Goal: Transaction & Acquisition: Purchase product/service

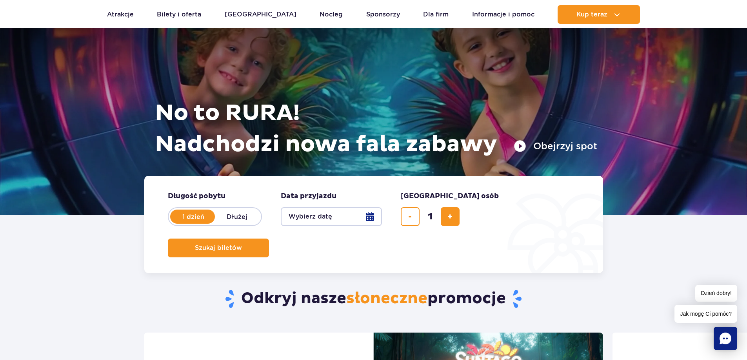
scroll to position [118, 0]
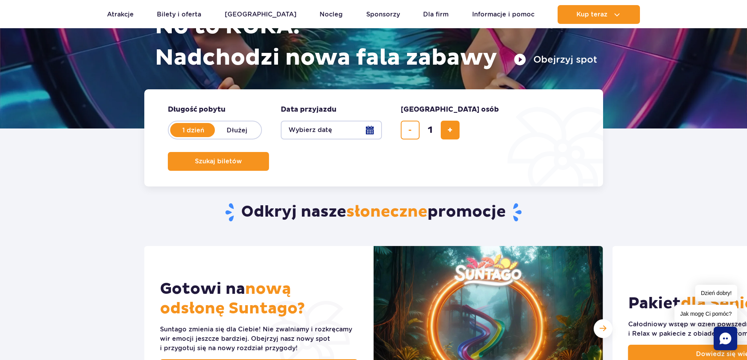
click at [370, 132] on button "Wybierz datę" at bounding box center [331, 130] width 101 height 19
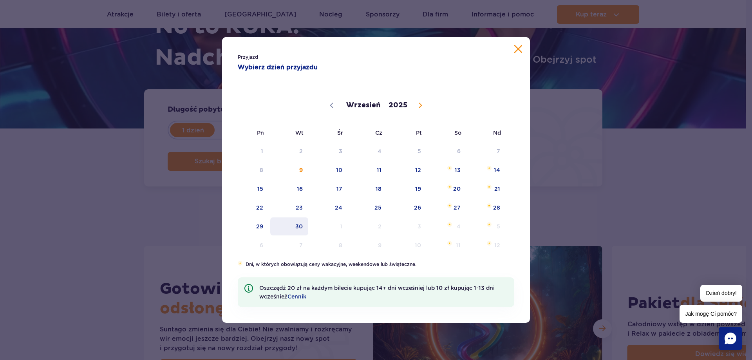
click at [303, 229] on span "30" at bounding box center [290, 226] width 40 height 18
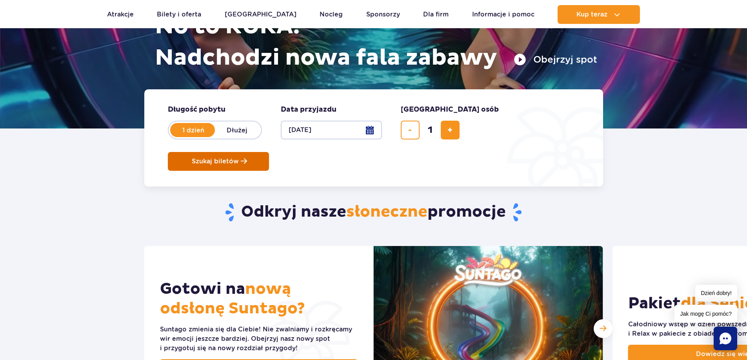
click at [239, 158] on span "Szukaj biletów" at bounding box center [215, 161] width 47 height 7
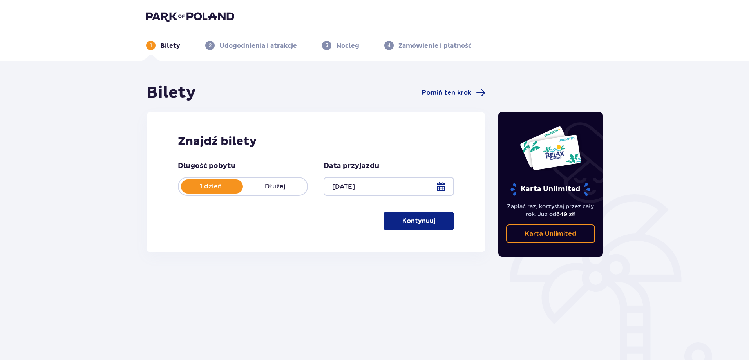
click at [420, 227] on button "Kontynuuj" at bounding box center [419, 221] width 71 height 19
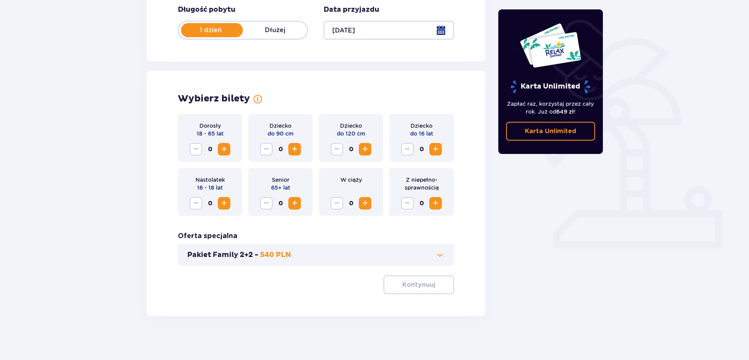
scroll to position [159, 0]
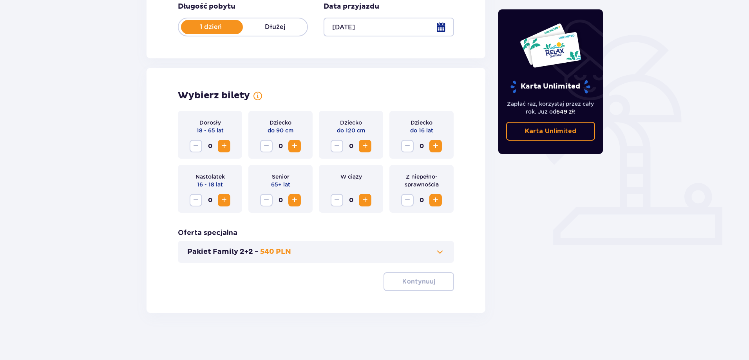
click at [438, 254] on span at bounding box center [439, 251] width 9 height 9
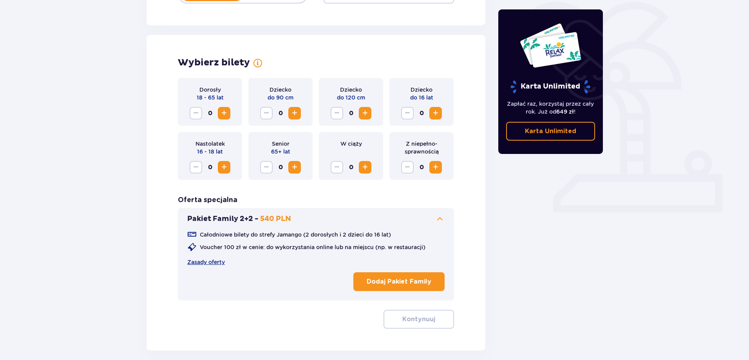
scroll to position [179, 0]
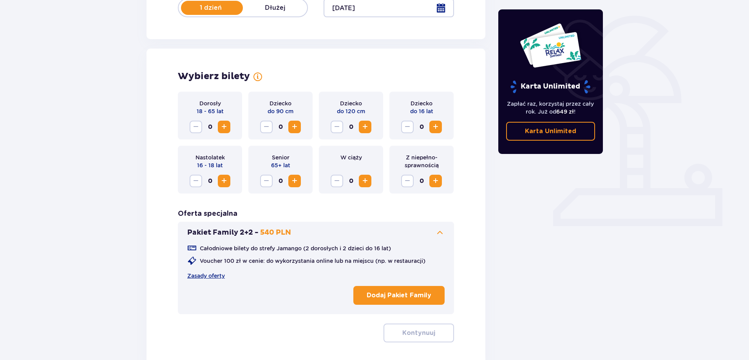
click at [222, 122] on span "Increase" at bounding box center [223, 126] width 9 height 9
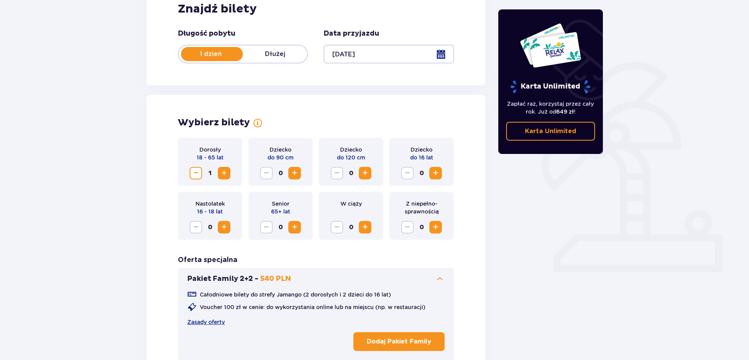
scroll to position [152, 0]
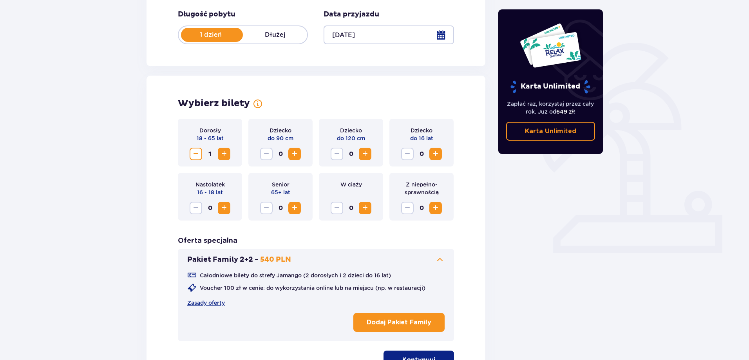
click at [227, 157] on span "Increase" at bounding box center [223, 153] width 9 height 9
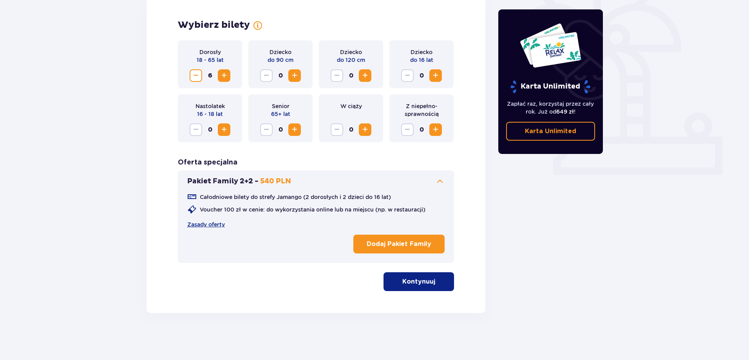
click at [424, 281] on p "Kontynuuj" at bounding box center [418, 281] width 33 height 9
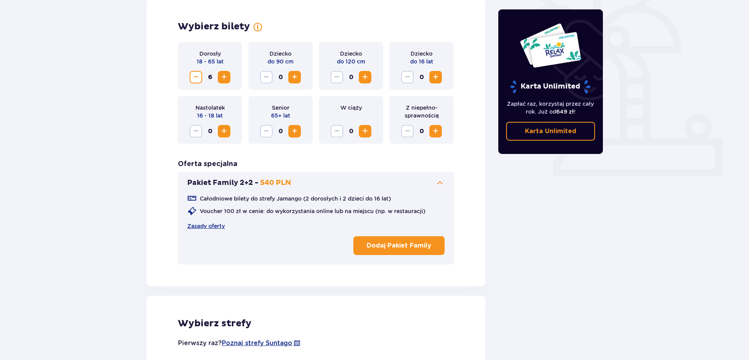
scroll to position [111, 0]
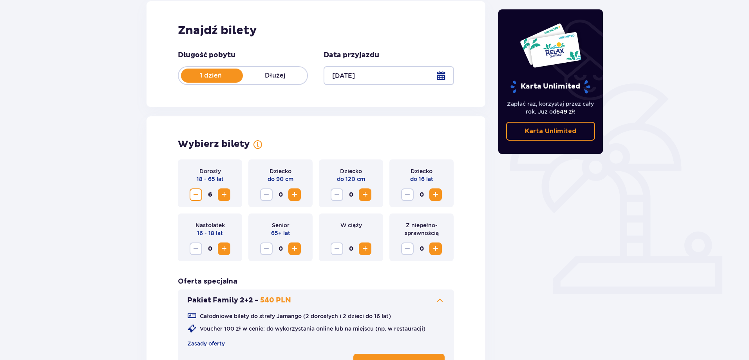
click at [197, 197] on span "Decrease" at bounding box center [195, 194] width 9 height 9
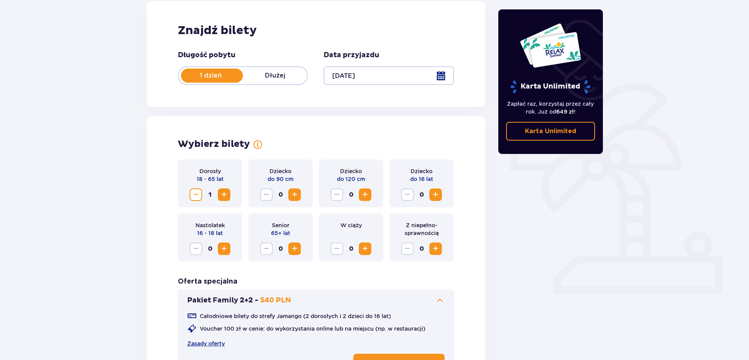
scroll to position [230, 0]
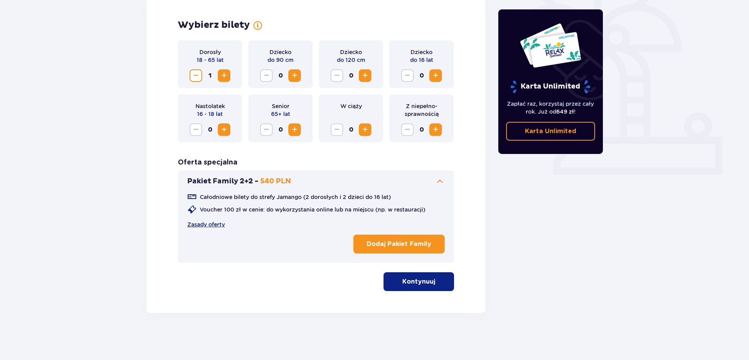
click at [417, 276] on button "Kontynuuj" at bounding box center [419, 281] width 71 height 19
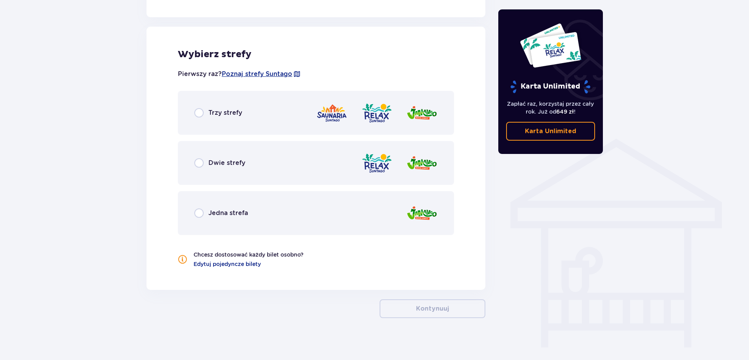
scroll to position [503, 0]
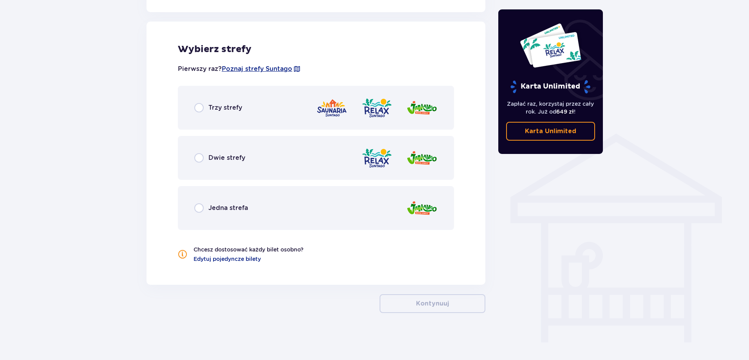
click at [188, 111] on div "Trzy strefy" at bounding box center [316, 108] width 276 height 44
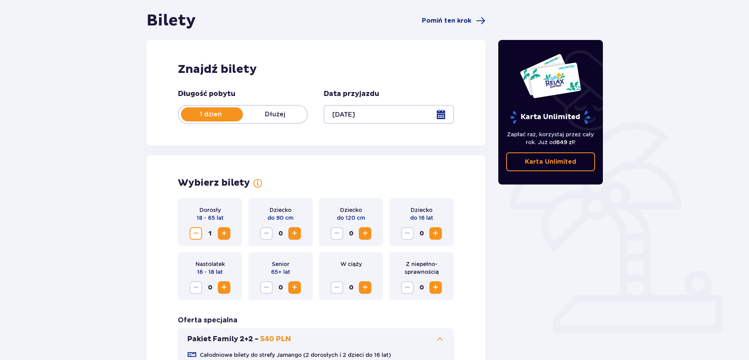
scroll to position [0, 0]
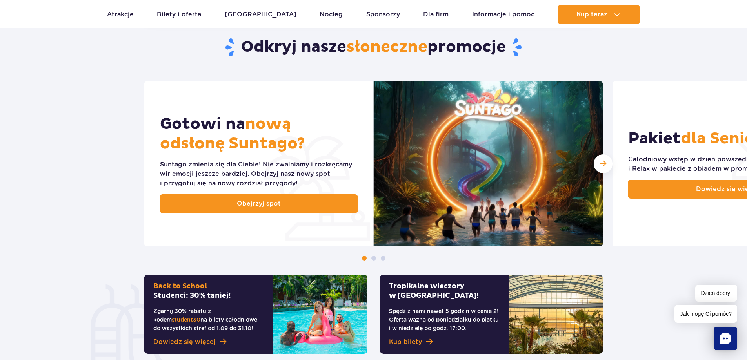
scroll to position [274, 0]
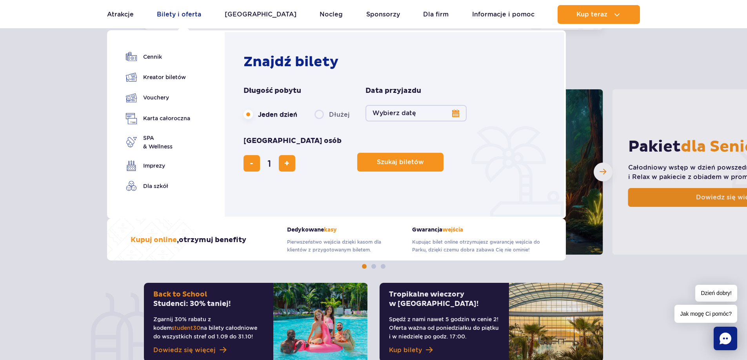
click at [171, 12] on link "Bilety i oferta" at bounding box center [179, 14] width 44 height 19
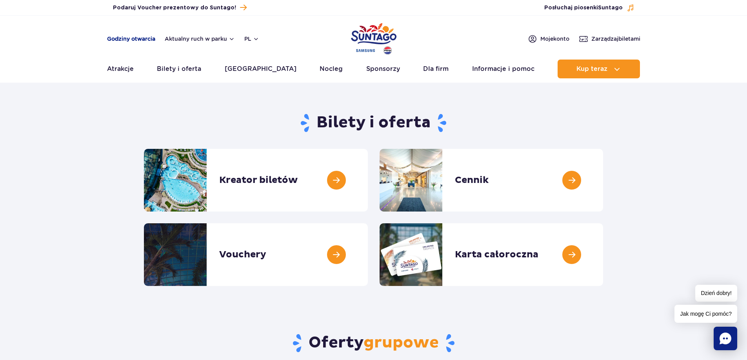
click at [145, 40] on link "Godziny otwarcia" at bounding box center [131, 39] width 48 height 8
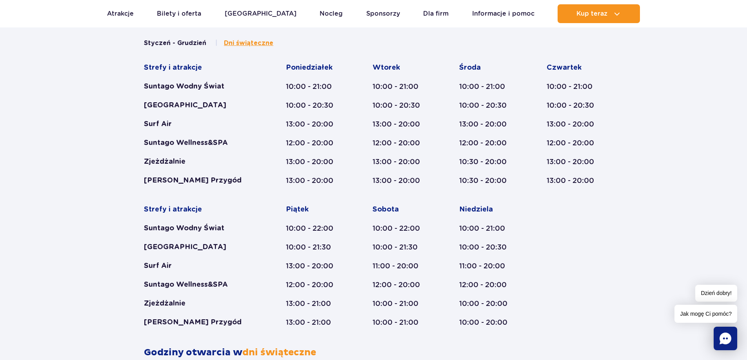
scroll to position [285, 0]
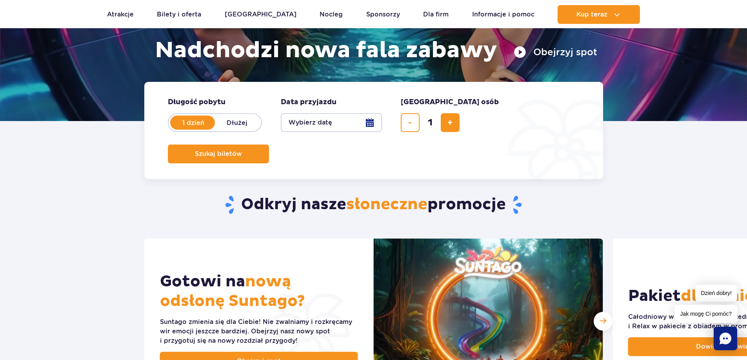
scroll to position [157, 0]
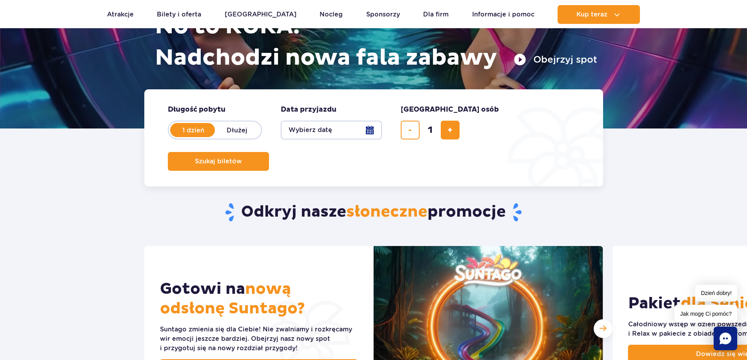
click at [372, 133] on button "Wybierz datę" at bounding box center [331, 130] width 101 height 19
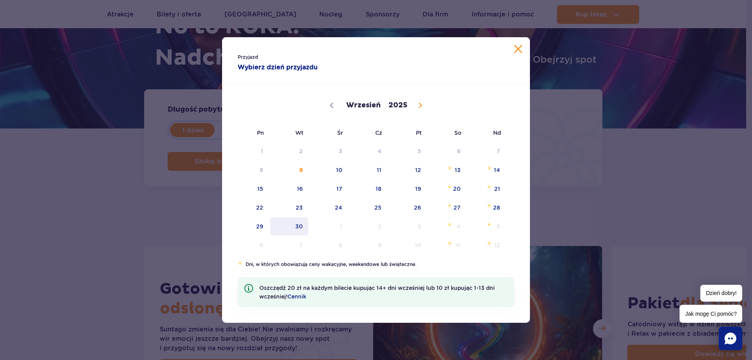
click at [303, 225] on span "30" at bounding box center [290, 226] width 40 height 18
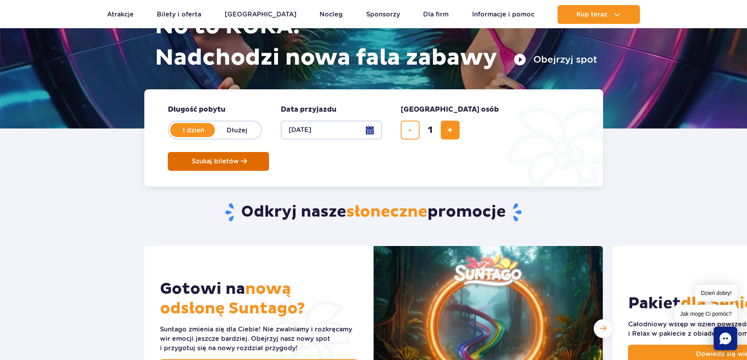
click at [269, 152] on button "Szukaj biletów" at bounding box center [218, 161] width 101 height 19
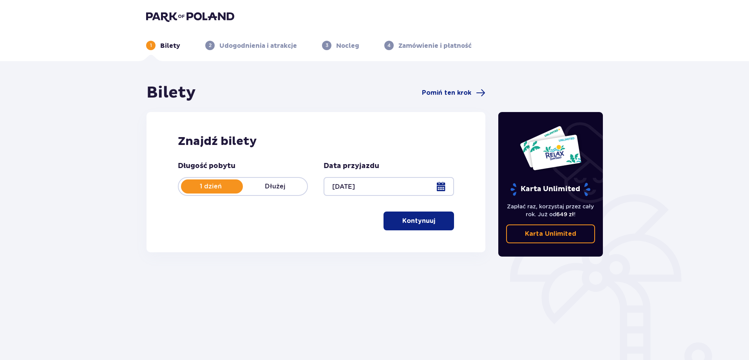
click at [399, 227] on button "Kontynuuj" at bounding box center [419, 221] width 71 height 19
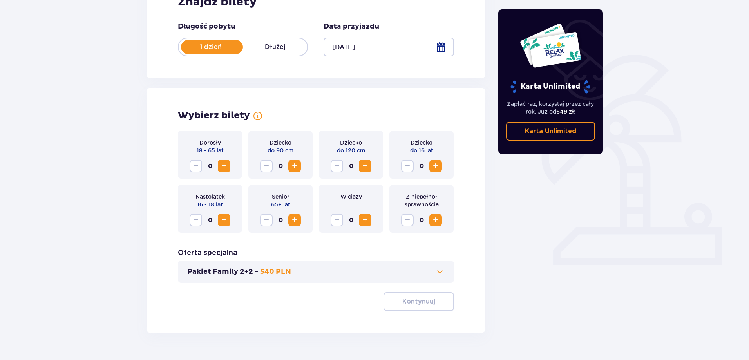
scroll to position [159, 0]
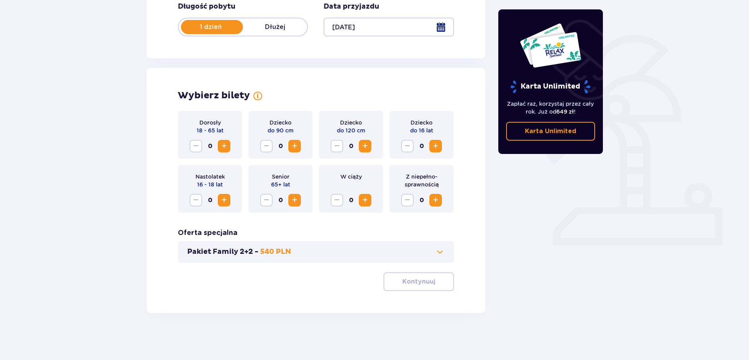
click at [225, 145] on span "Increase" at bounding box center [223, 145] width 9 height 9
click at [404, 277] on p "Kontynuuj" at bounding box center [418, 281] width 33 height 9
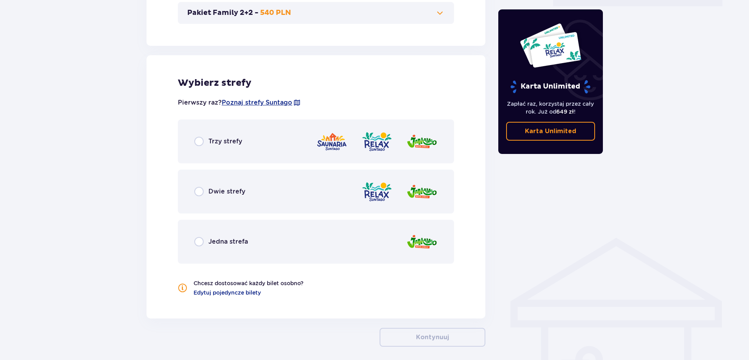
scroll to position [432, 0]
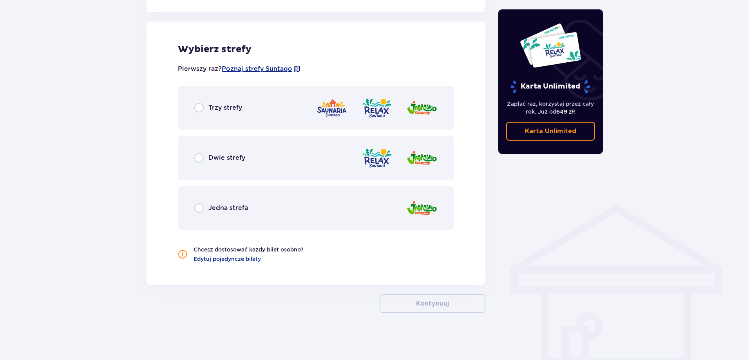
click at [191, 105] on div "Trzy strefy" at bounding box center [316, 108] width 276 height 44
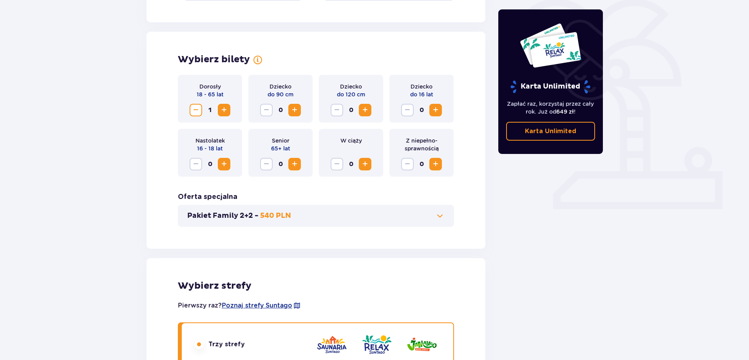
scroll to position [196, 0]
click at [225, 114] on span "Increase" at bounding box center [223, 109] width 9 height 9
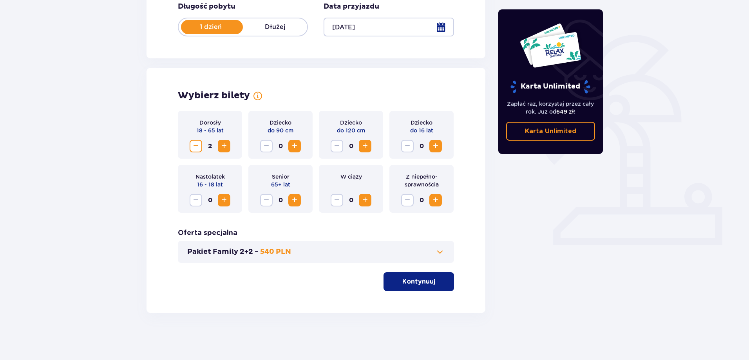
scroll to position [159, 0]
click at [225, 114] on div "Dorosły 18 - 65 lat 2" at bounding box center [210, 135] width 64 height 48
click at [225, 138] on div "Dorosły 18 - 65 lat 2" at bounding box center [210, 135] width 64 height 48
click at [225, 144] on span "Increase" at bounding box center [223, 145] width 9 height 9
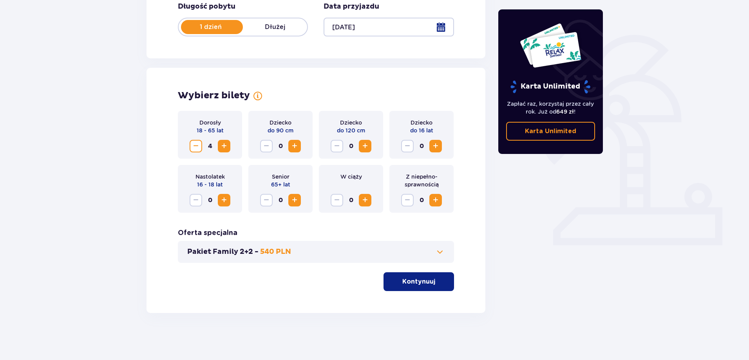
click at [225, 144] on span "Increase" at bounding box center [223, 145] width 9 height 9
click at [409, 288] on button "Kontynuuj" at bounding box center [419, 281] width 71 height 19
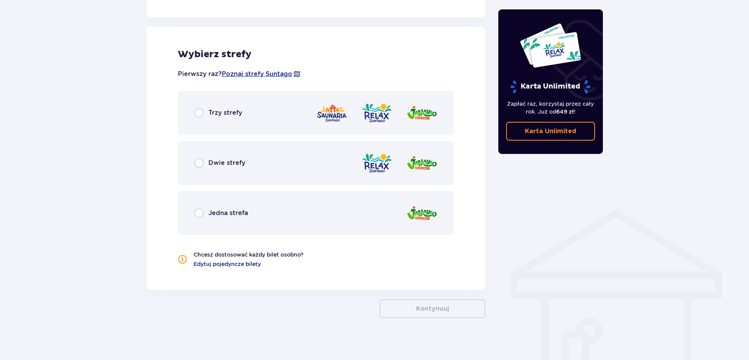
scroll to position [432, 0]
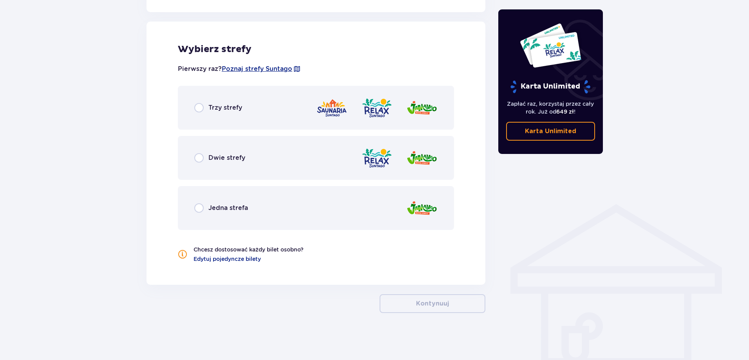
click at [207, 114] on div "Trzy strefy" at bounding box center [316, 108] width 276 height 44
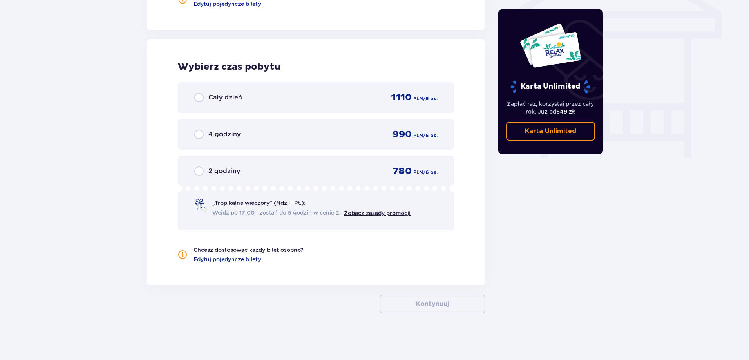
scroll to position [688, 0]
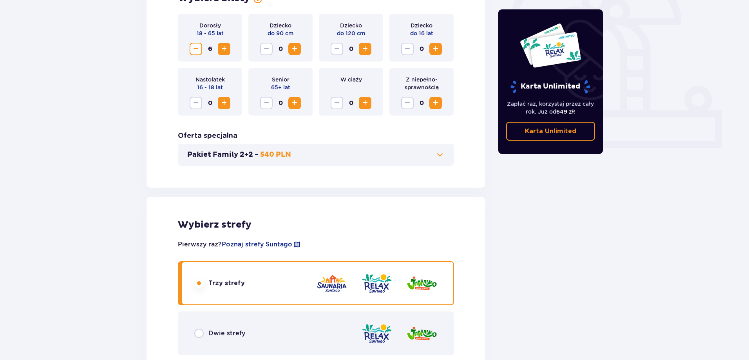
click at [425, 154] on button "Pakiet Family 2+2 - 540 PLN" at bounding box center [315, 154] width 257 height 9
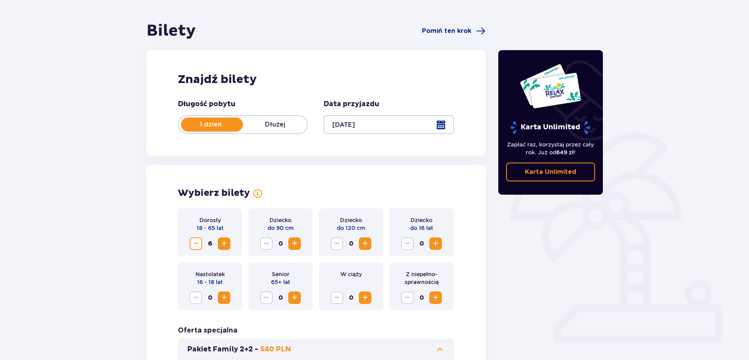
scroll to position [61, 0]
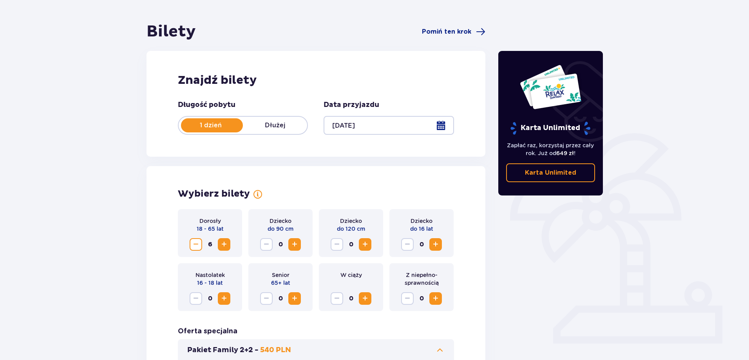
click at [195, 237] on div "Dorosły 18 - 65 lat 6" at bounding box center [210, 233] width 64 height 48
click at [193, 245] on span "Decrease" at bounding box center [195, 244] width 9 height 9
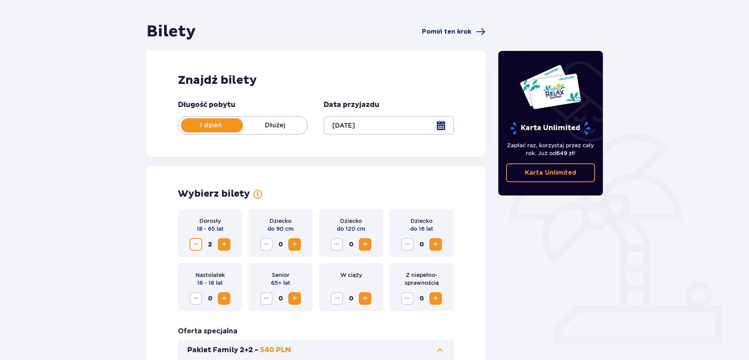
click at [193, 245] on span "Decrease" at bounding box center [195, 244] width 9 height 9
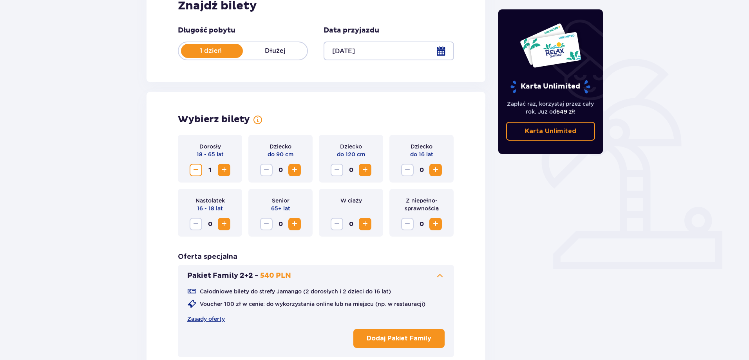
scroll to position [230, 0]
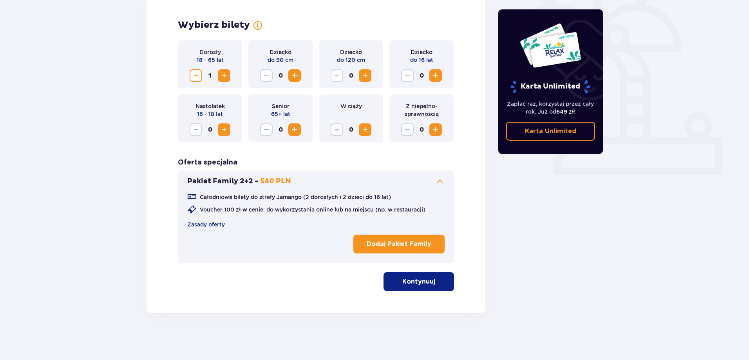
click at [403, 292] on div "Wybierz bilety Dorosły 18 - 65 lat 1 Dziecko do 90 cm 0 Dziecko do 120 cm 0 Dzi…" at bounding box center [316, 155] width 339 height 316
click at [413, 281] on p "Kontynuuj" at bounding box center [418, 281] width 33 height 9
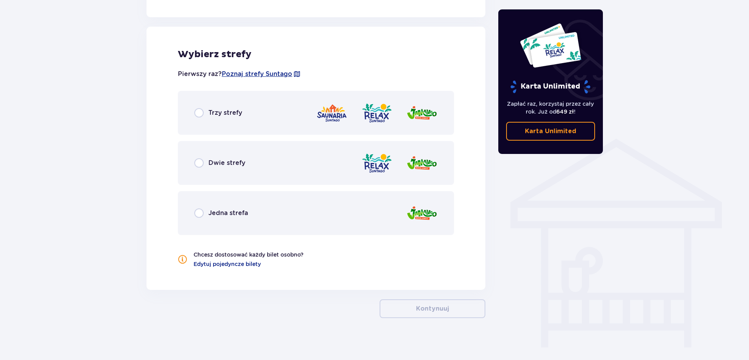
scroll to position [503, 0]
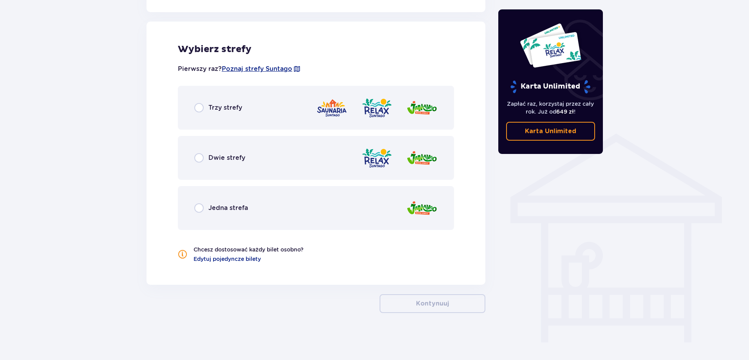
click at [209, 107] on p "Trzy strefy" at bounding box center [225, 107] width 34 height 9
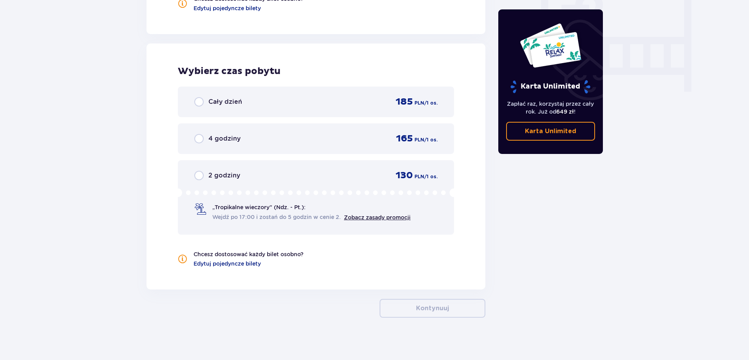
scroll to position [758, 0]
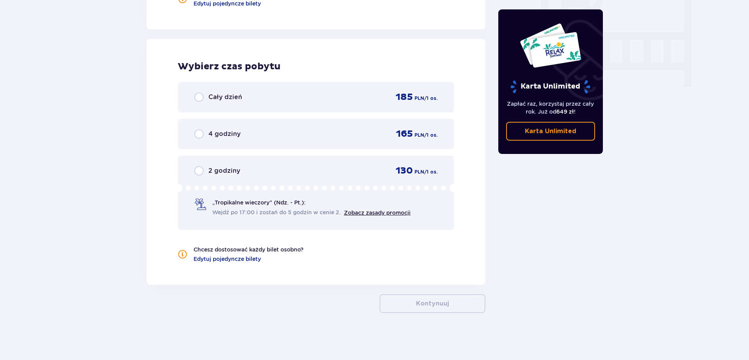
click at [204, 104] on div "Cały dzień 185 PLN / 1 os." at bounding box center [316, 97] width 276 height 31
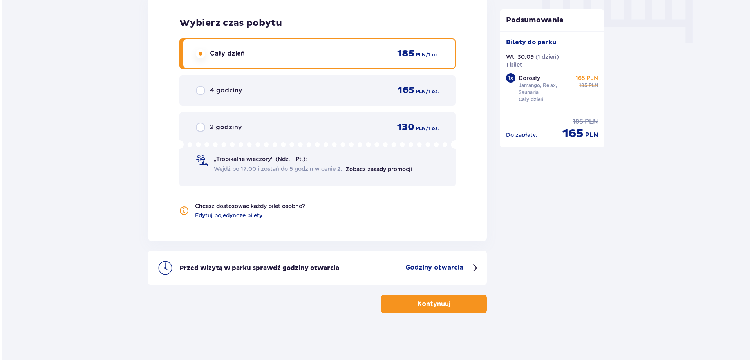
scroll to position [802, 0]
click at [426, 267] on p "Godziny otwarcia" at bounding box center [433, 267] width 58 height 9
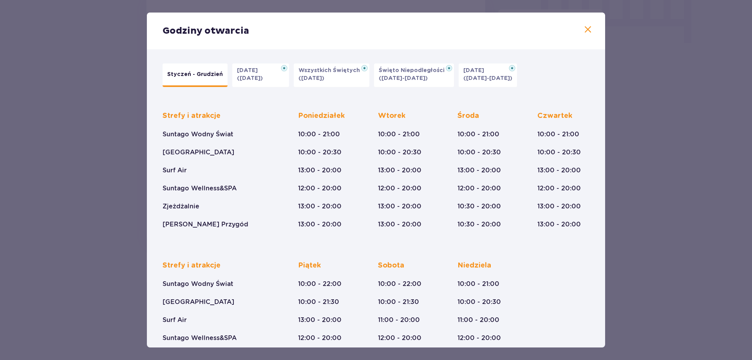
click at [584, 29] on span at bounding box center [588, 29] width 9 height 9
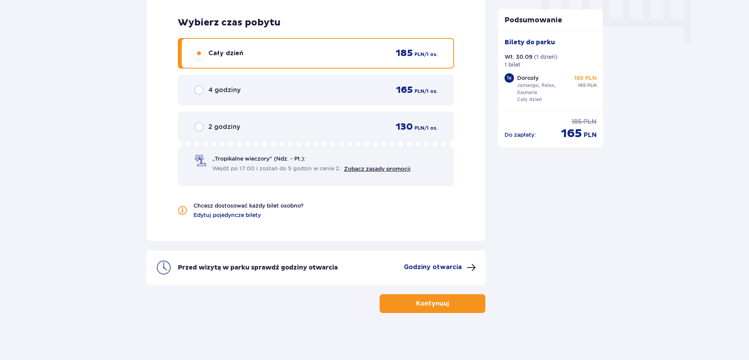
click at [463, 296] on button "Kontynuuj" at bounding box center [433, 303] width 106 height 19
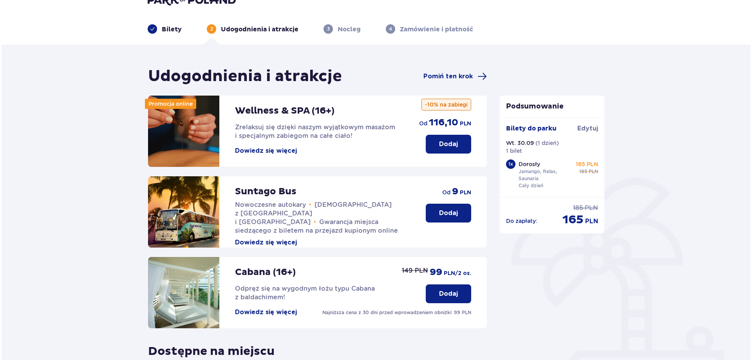
scroll to position [39, 0]
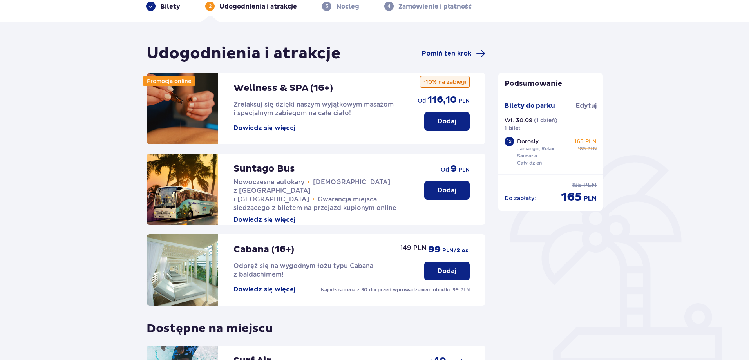
click at [243, 130] on button "Dowiedz się więcej" at bounding box center [265, 128] width 62 height 9
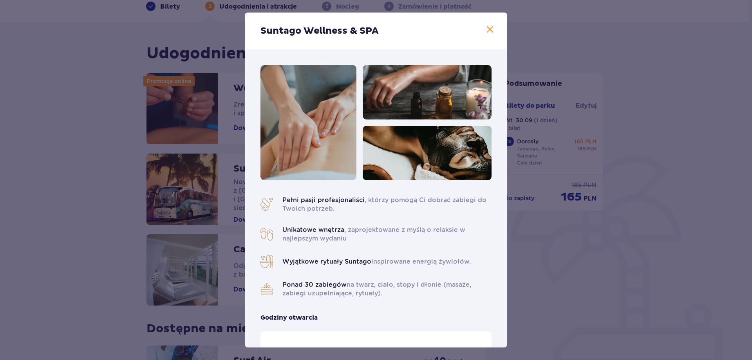
click at [488, 27] on span at bounding box center [490, 29] width 9 height 9
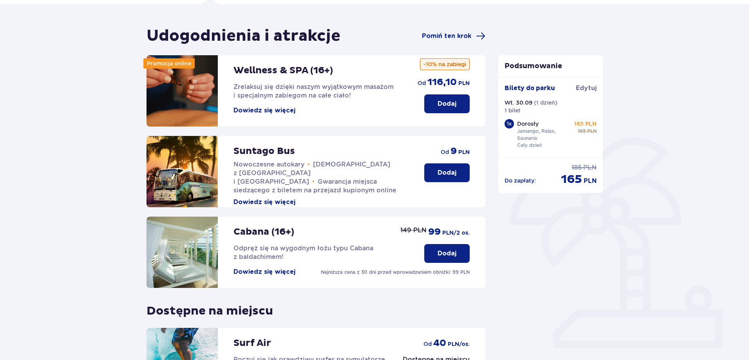
scroll to position [78, 0]
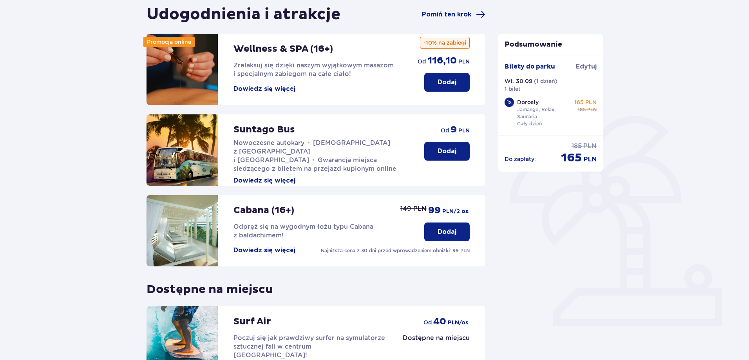
click at [275, 254] on button "Dowiedz się więcej" at bounding box center [265, 250] width 62 height 9
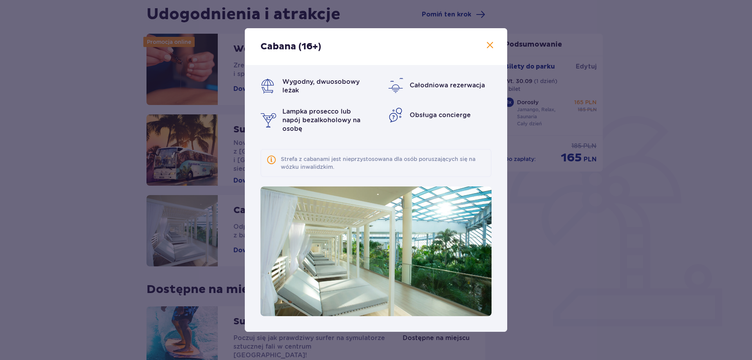
click at [486, 52] on div "Cabana (16+)" at bounding box center [376, 46] width 263 height 37
click at [491, 47] on span at bounding box center [490, 45] width 9 height 9
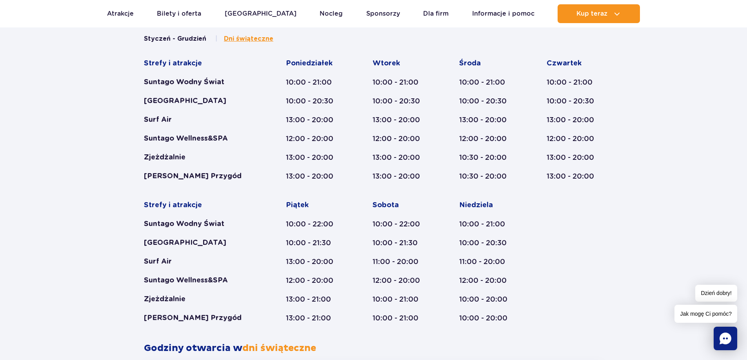
scroll to position [324, 0]
